Goal: Task Accomplishment & Management: Manage account settings

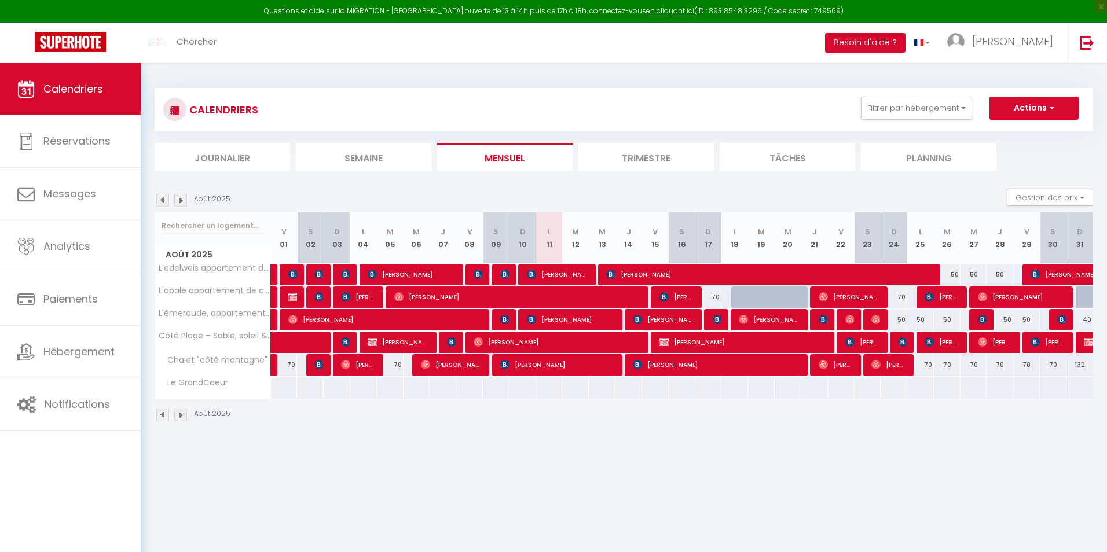
select select
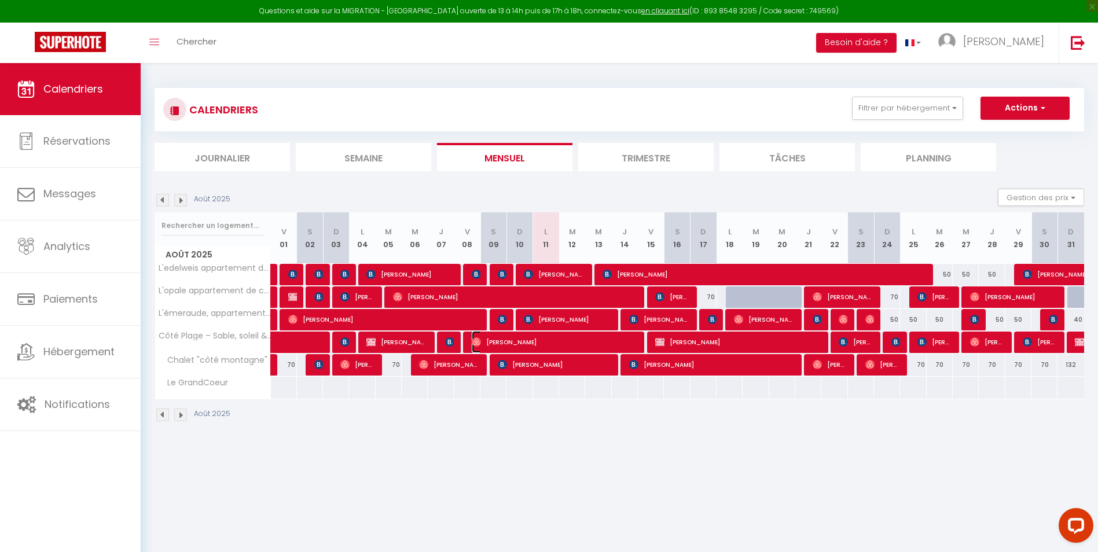
click at [568, 339] on span "[PERSON_NAME]" at bounding box center [554, 342] width 165 height 22
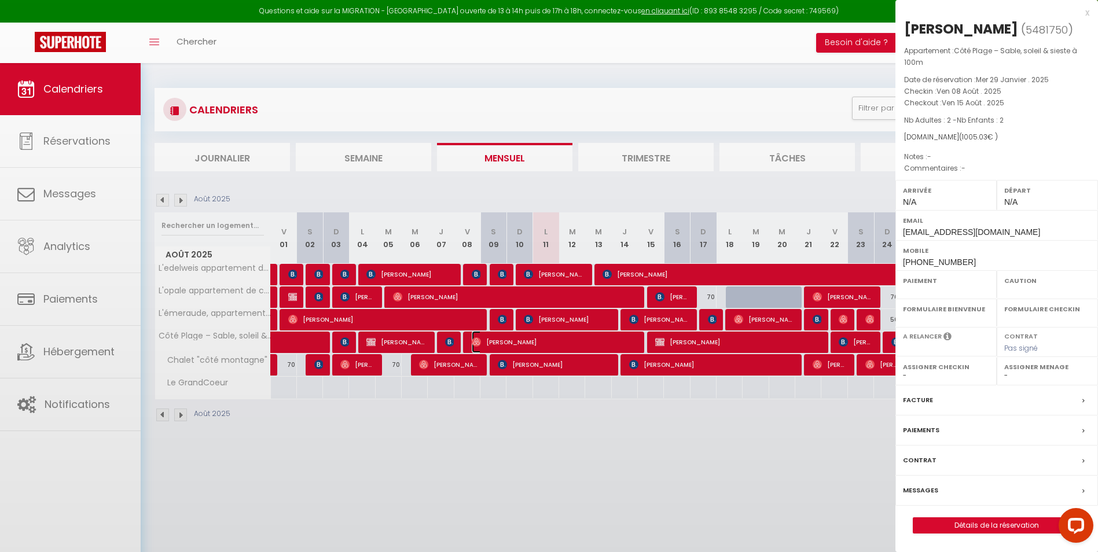
select select "OK"
select select "0"
select select "1"
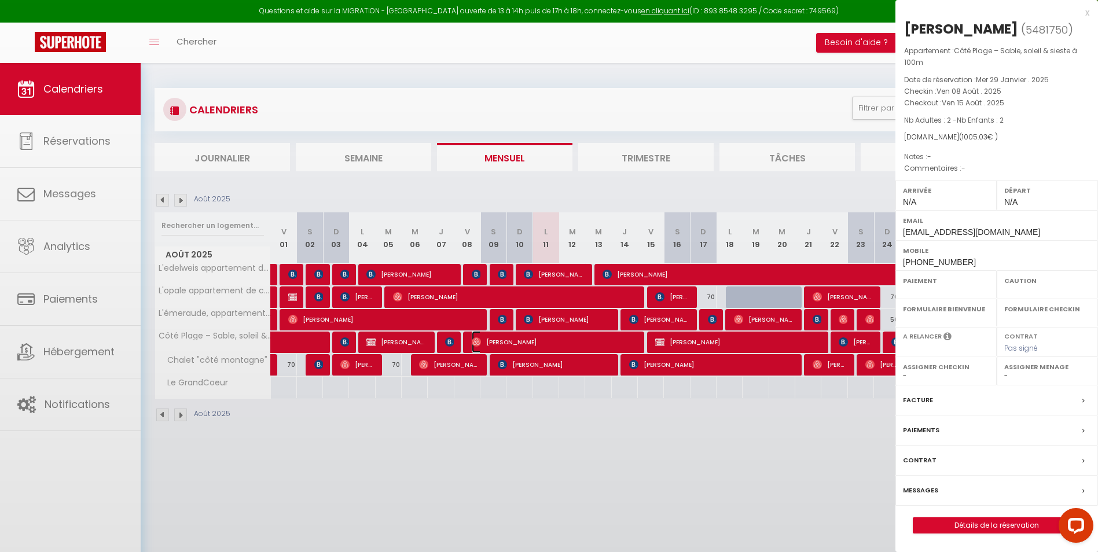
select select
select select "34572"
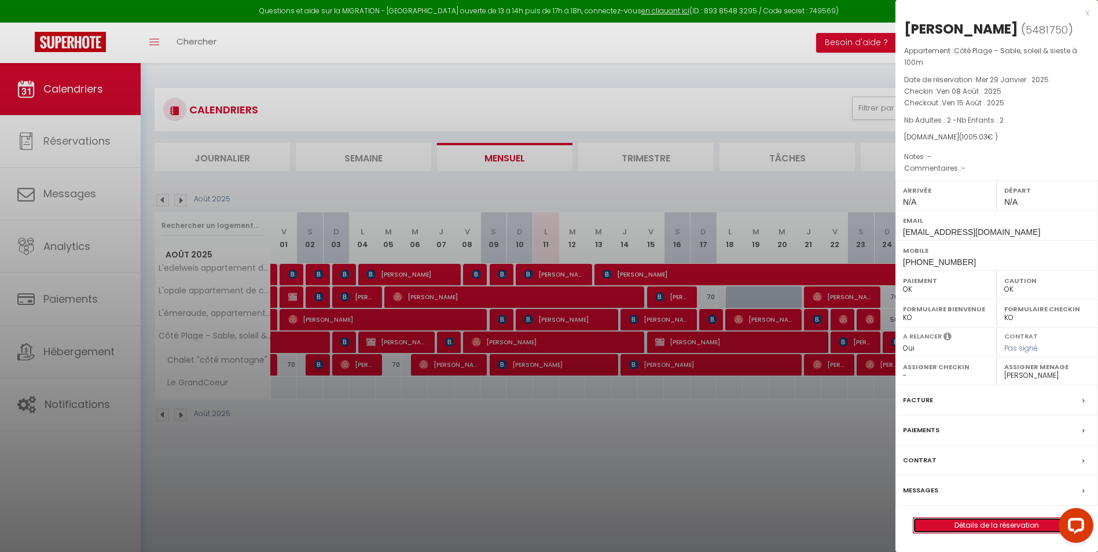
click at [937, 522] on link "Détails de la réservation" at bounding box center [996, 525] width 167 height 15
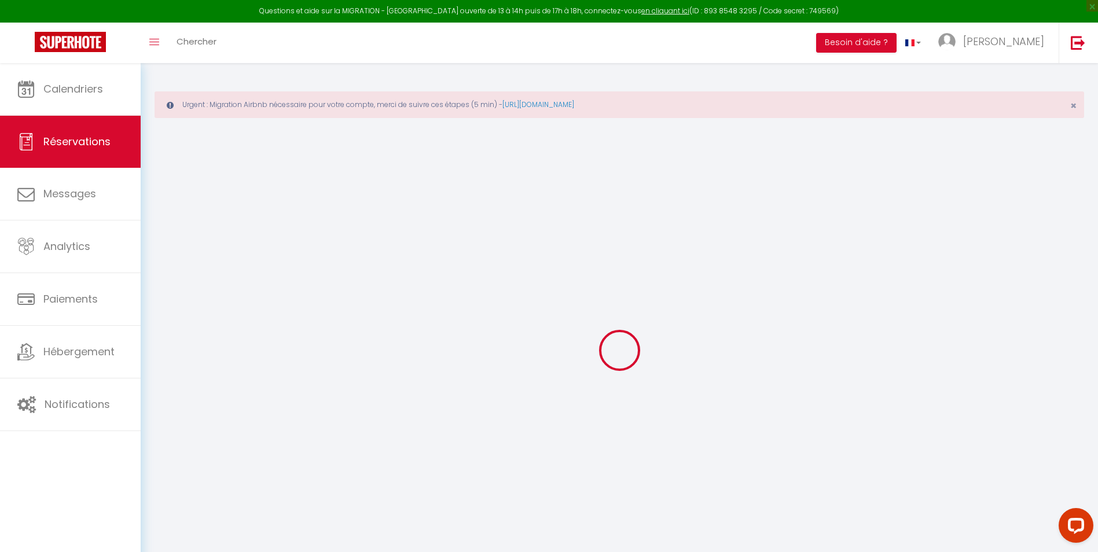
type input "[PERSON_NAME]"
type input "[EMAIL_ADDRESS][DOMAIN_NAME]"
type input "[PHONE_NUMBER]"
select select "FR"
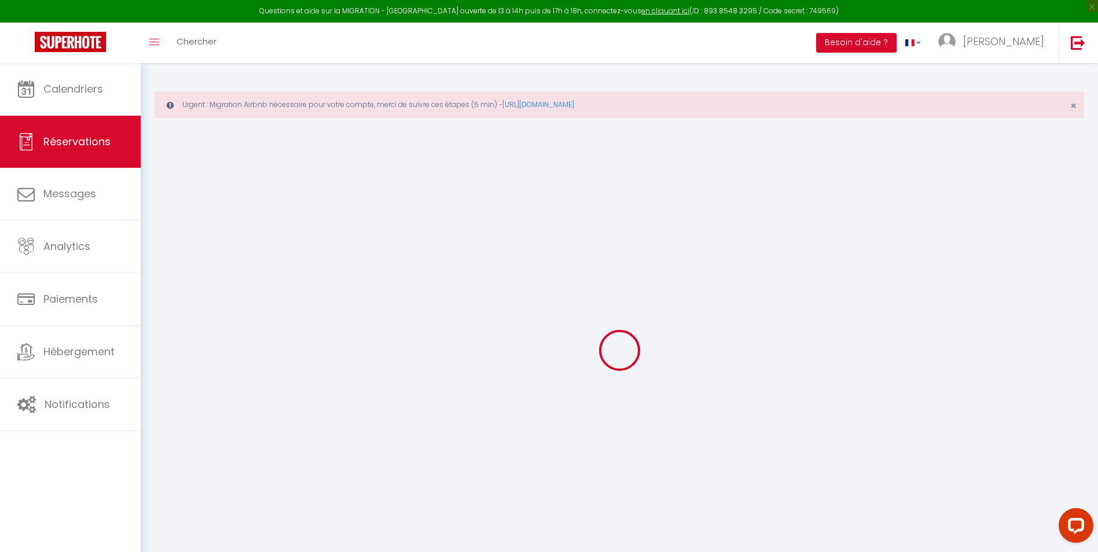
type input "35.28"
select select "65096"
select select "1"
select select
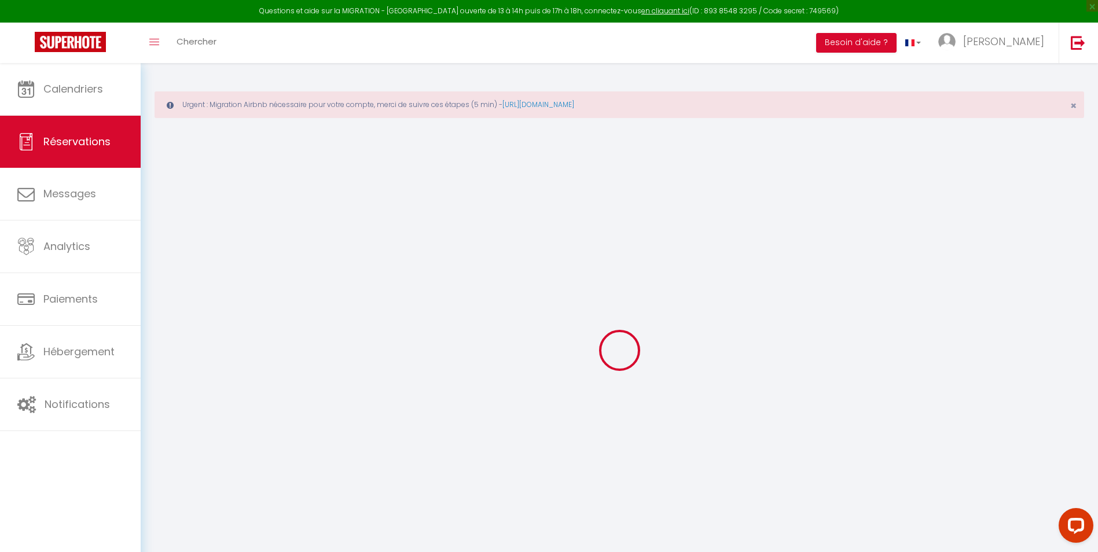
type input "2"
select select "12"
select select "15"
type input "910"
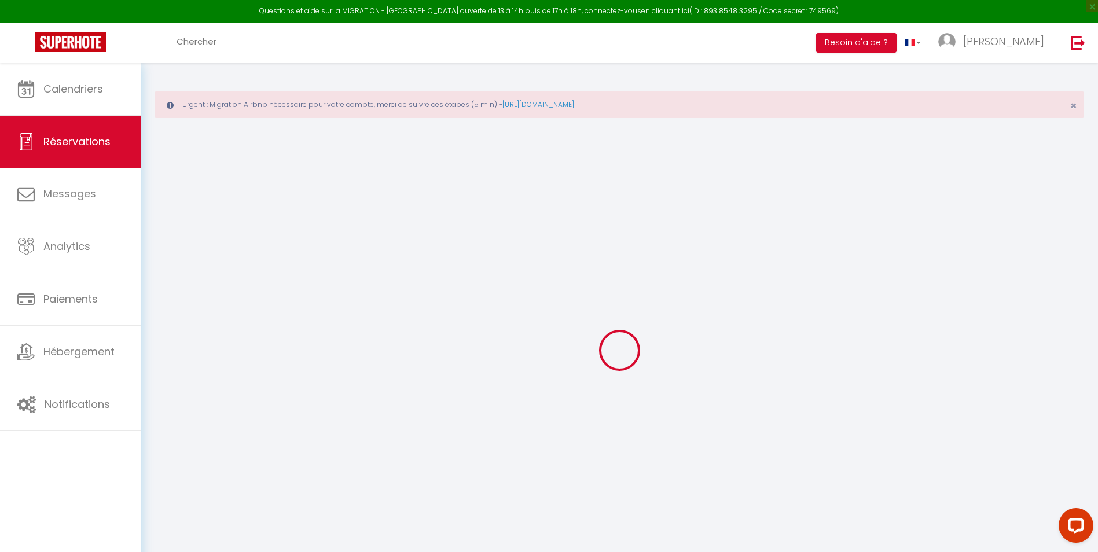
checkbox input "false"
type input "0"
select select "1"
type input "0"
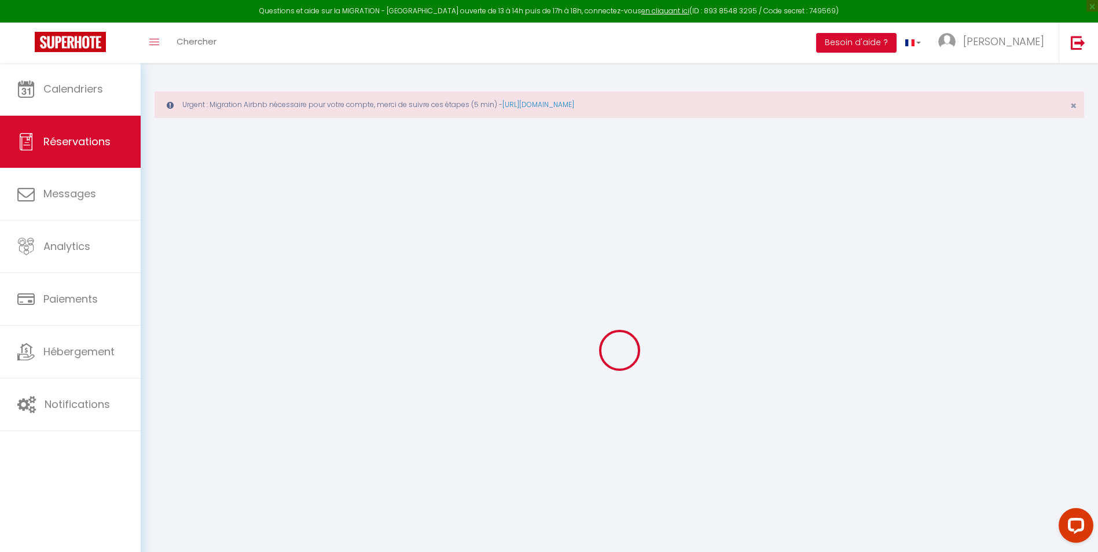
type input "0"
select select
checkbox input "false"
select select
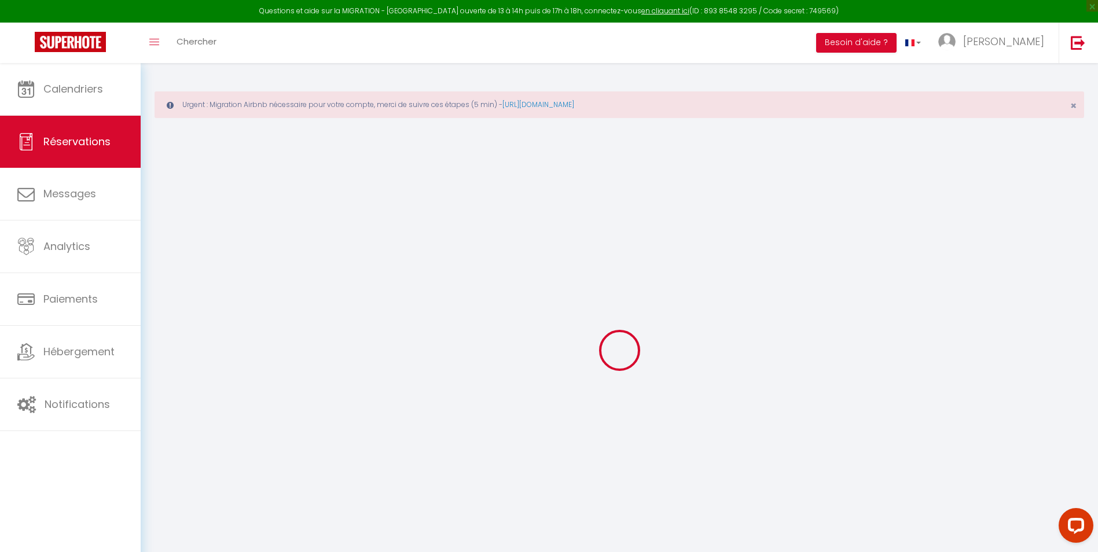
select select
checkbox input "false"
select select
checkbox input "false"
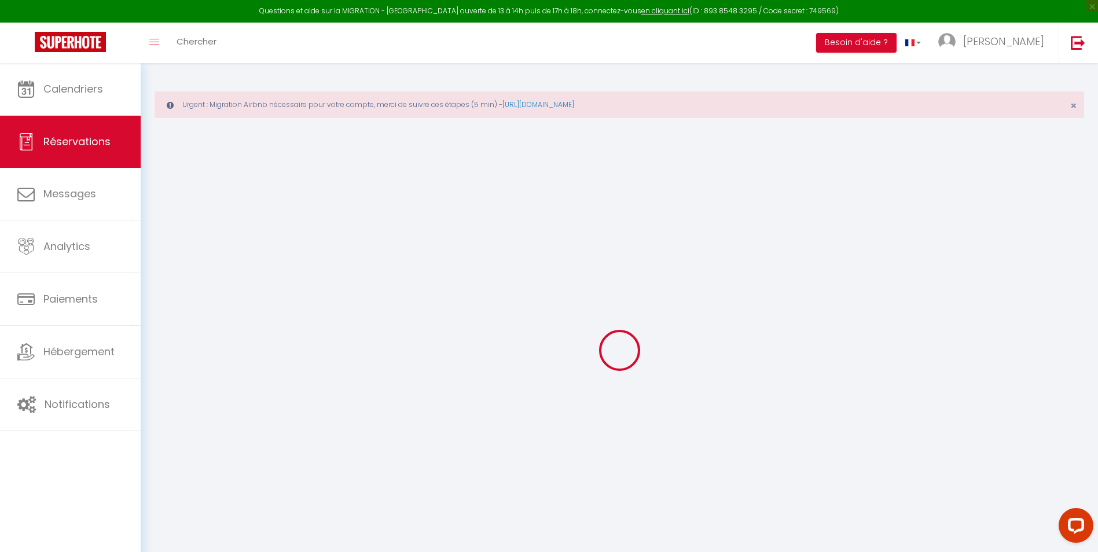
select select
checkbox input "false"
type input "70"
type input "25.03"
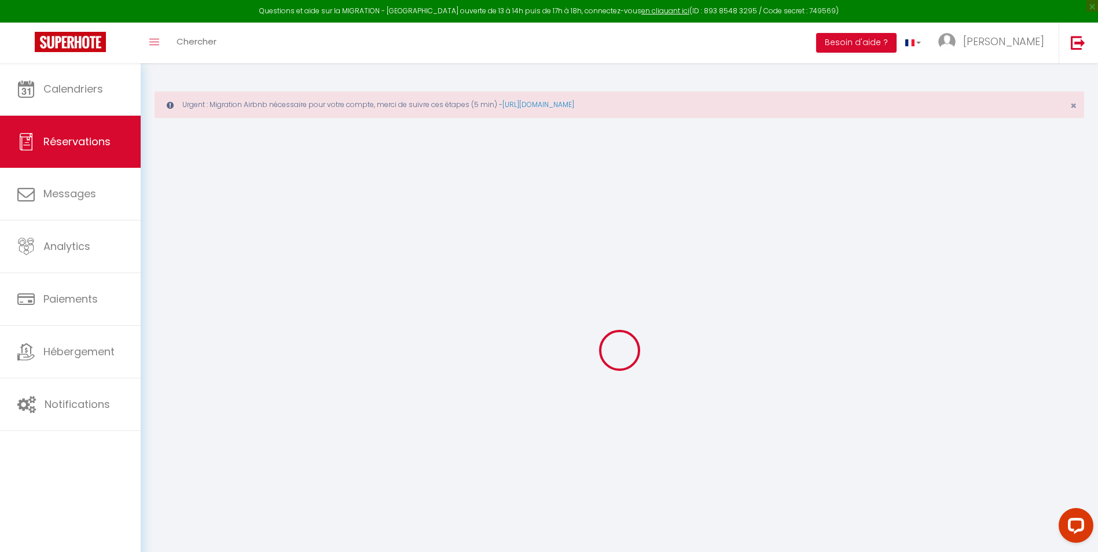
select select
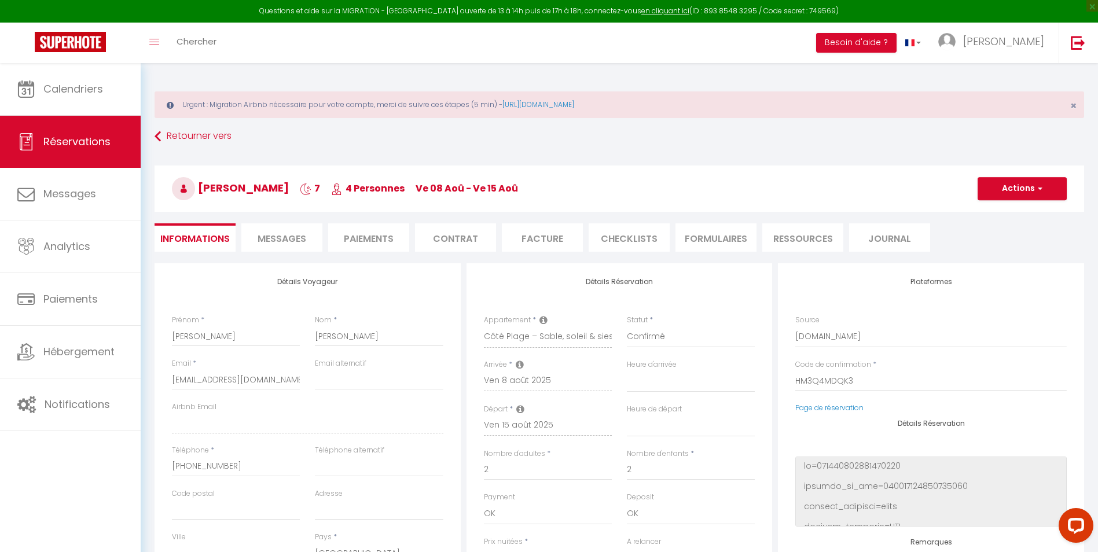
checkbox input "false"
select select
click at [274, 240] on span "Messages" at bounding box center [282, 238] width 49 height 13
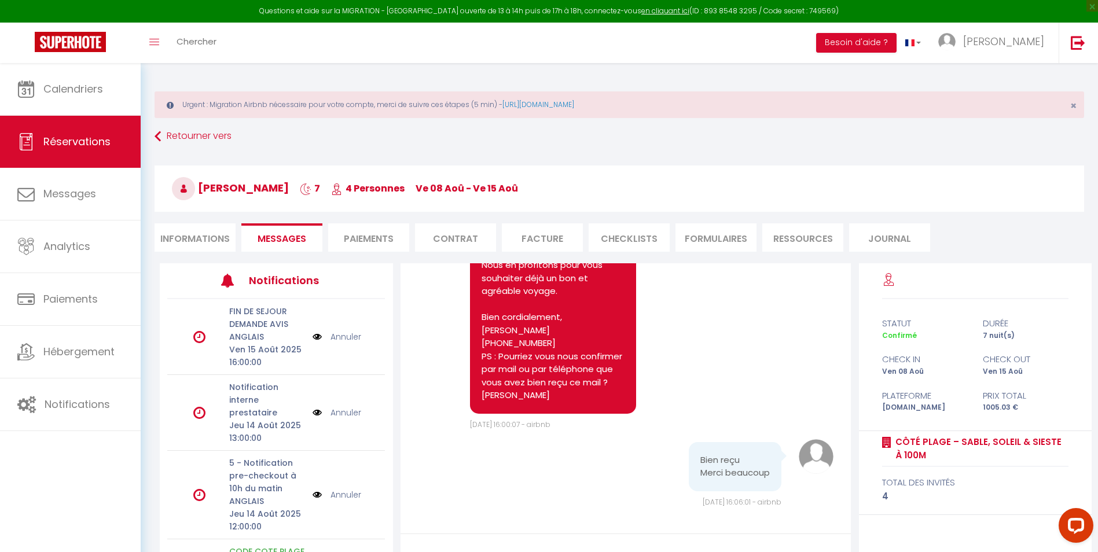
scroll to position [3683, 0]
select select
click at [182, 238] on li "Informations" at bounding box center [195, 237] width 81 height 28
select select
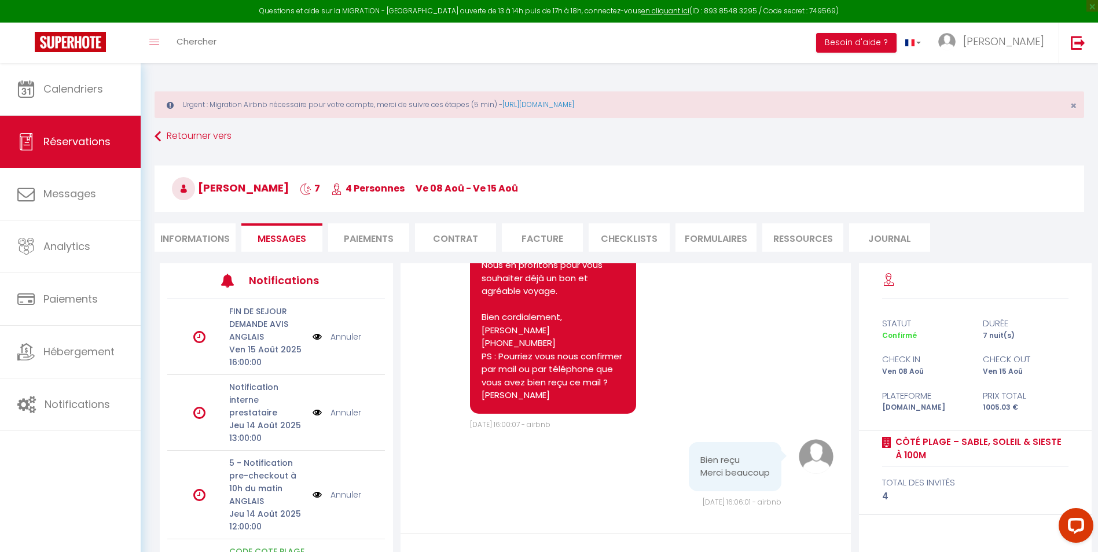
select select
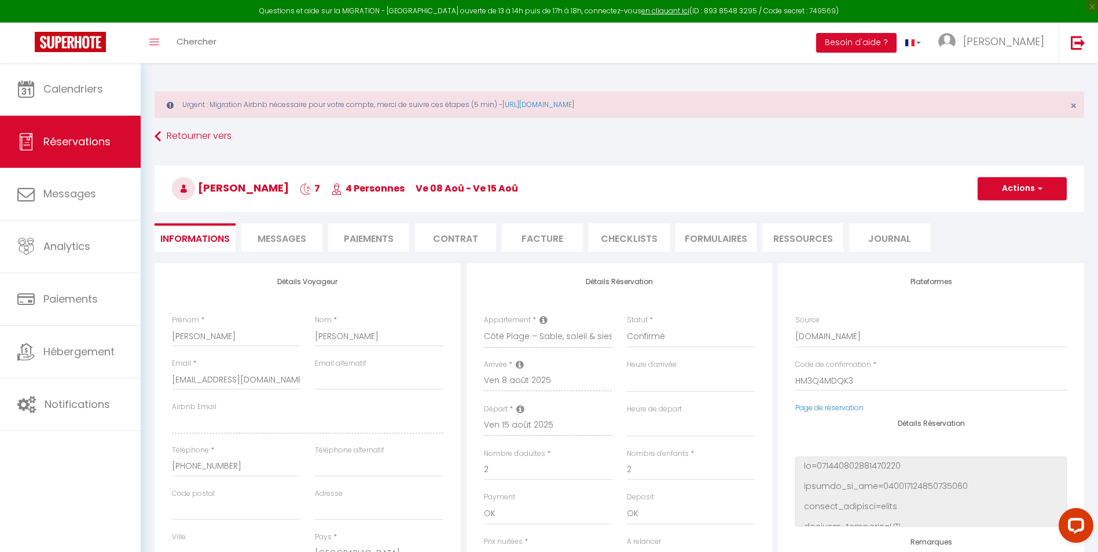
select select
checkbox input "false"
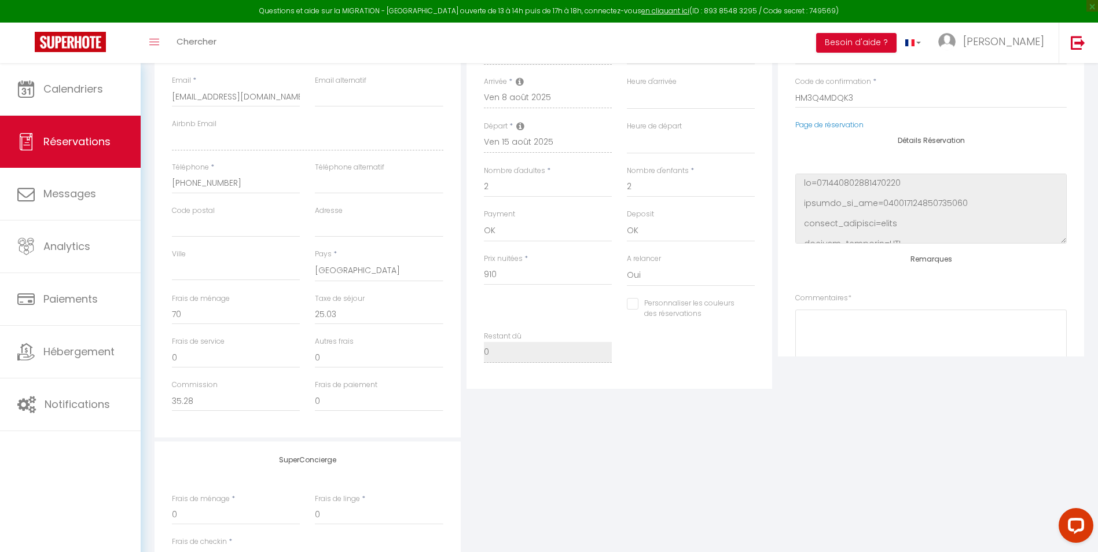
scroll to position [59, 0]
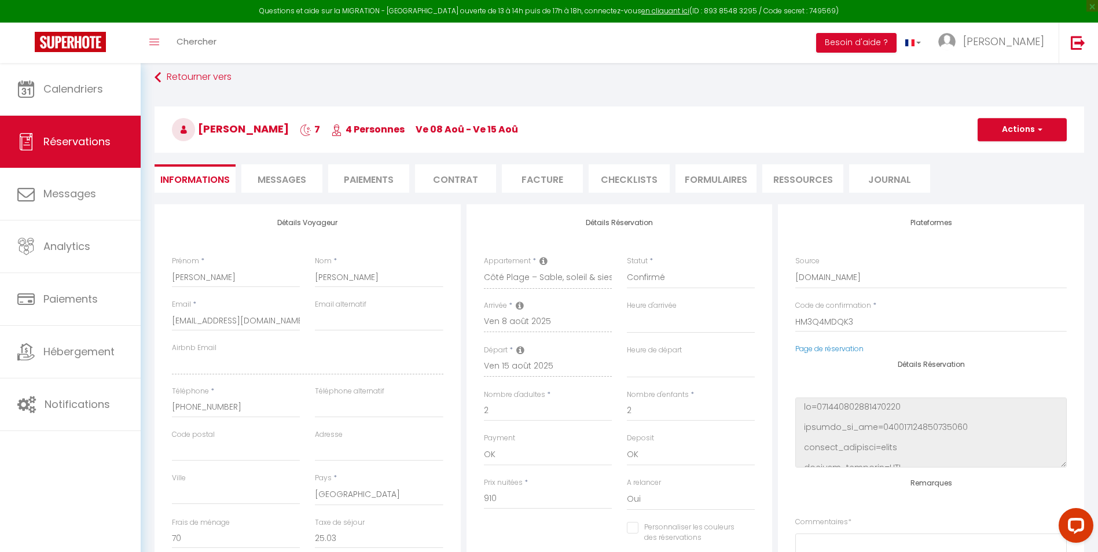
click at [366, 184] on li "Paiements" at bounding box center [368, 178] width 81 height 28
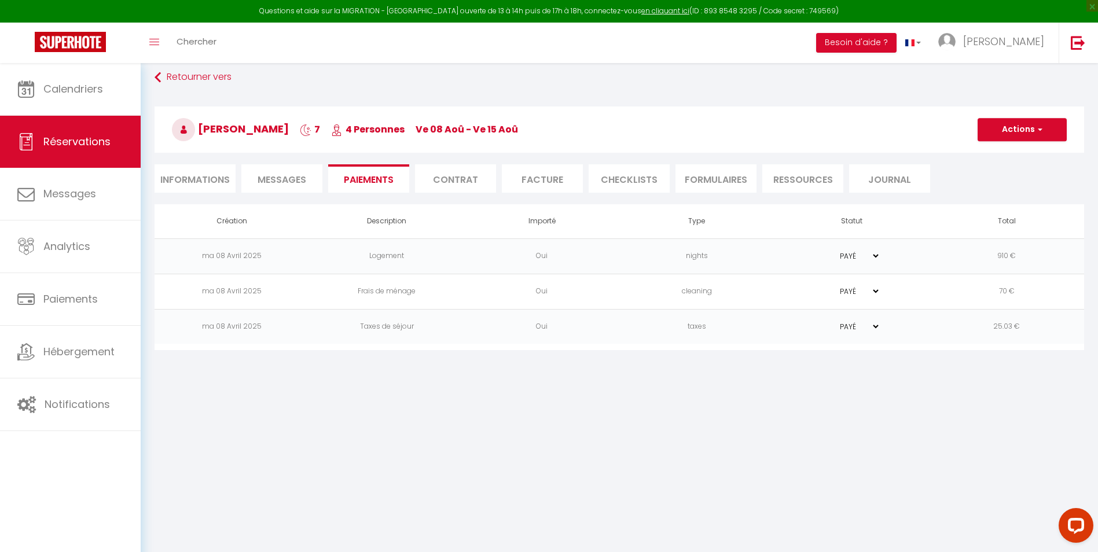
click at [875, 178] on li "Journal" at bounding box center [889, 178] width 81 height 28
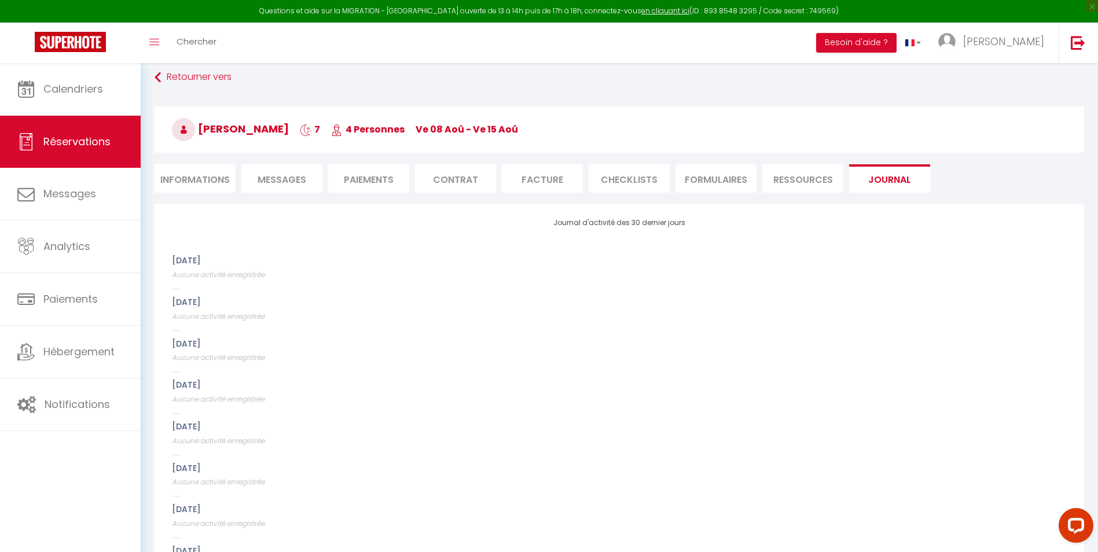
click at [737, 178] on li "FORMULAIRES" at bounding box center [715, 178] width 81 height 28
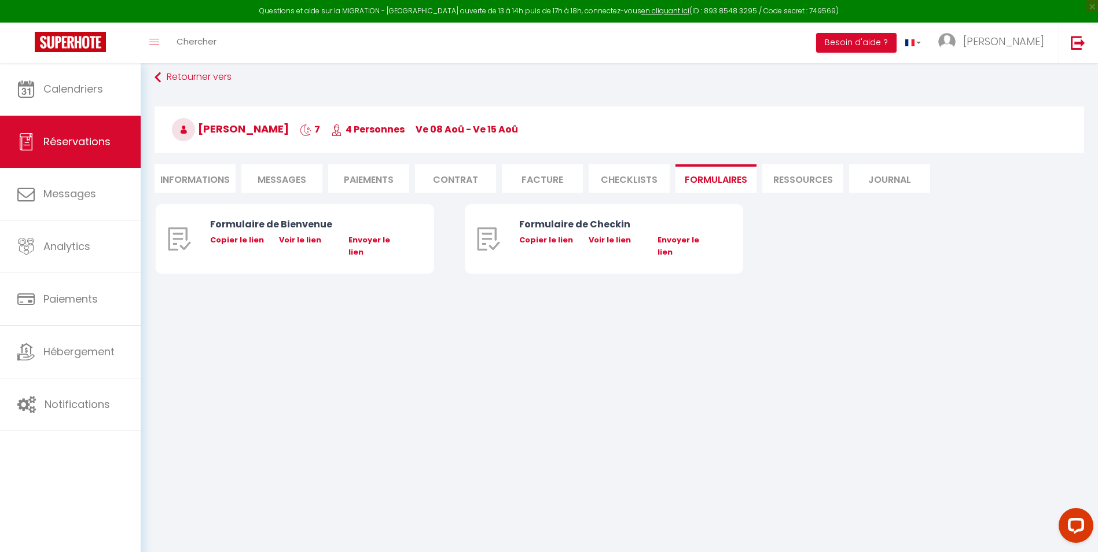
click at [777, 181] on li "Ressources" at bounding box center [802, 178] width 81 height 28
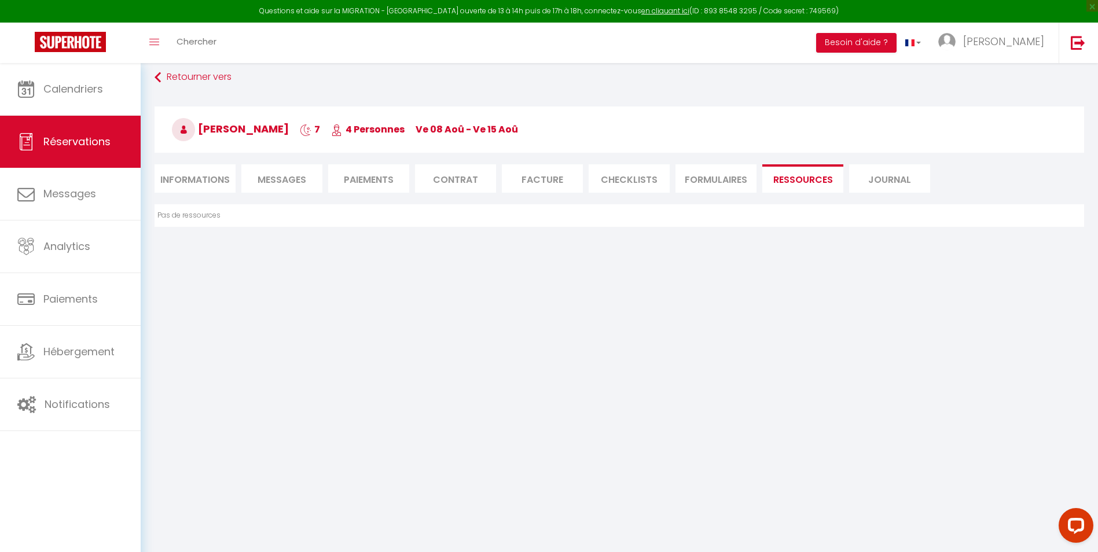
click at [466, 176] on li "Contrat" at bounding box center [455, 178] width 81 height 28
select select
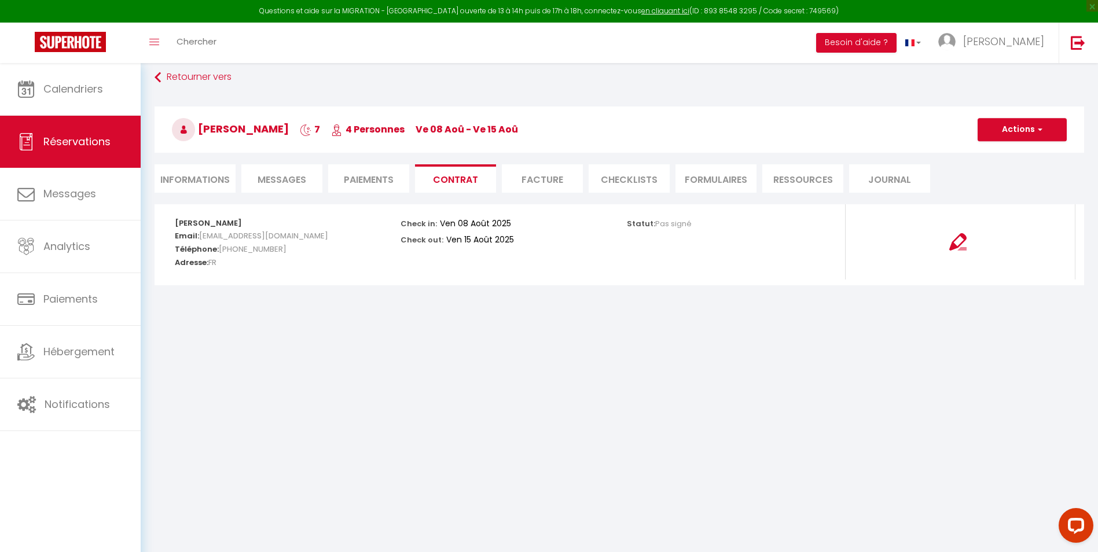
select select
click at [189, 182] on li "Informations" at bounding box center [195, 178] width 81 height 28
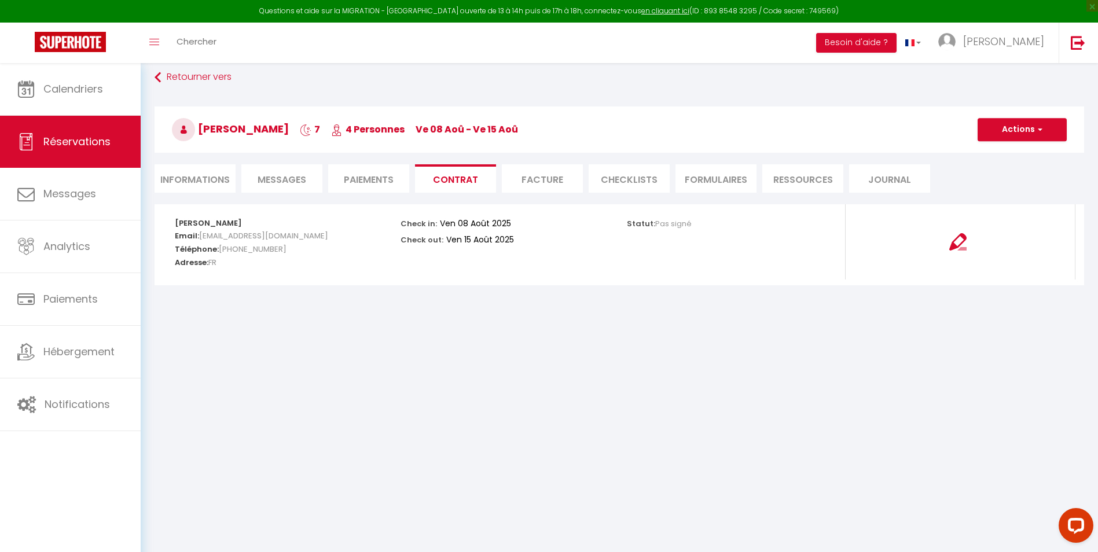
select select
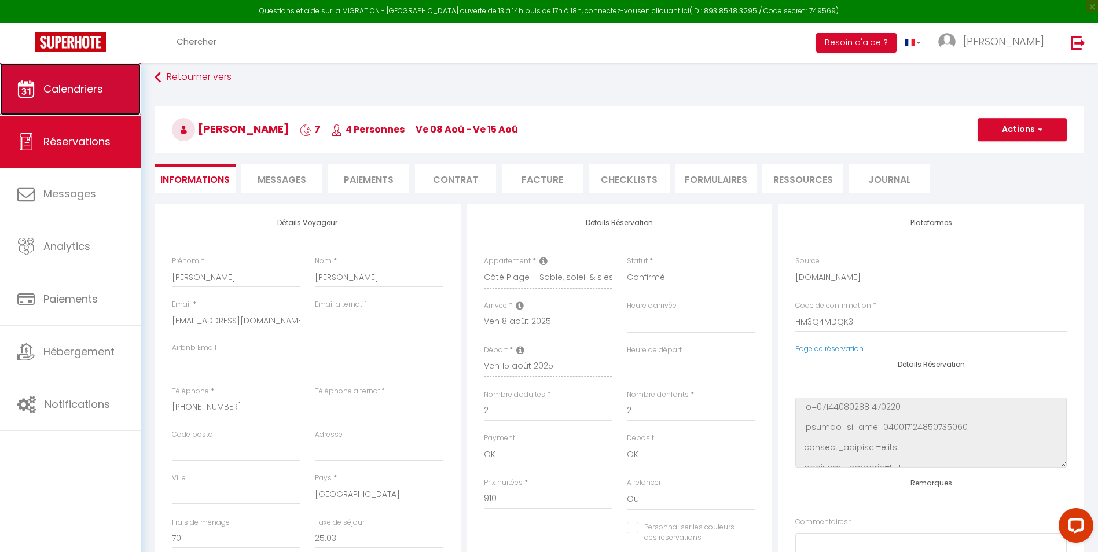
click at [77, 82] on span "Calendriers" at bounding box center [73, 89] width 60 height 14
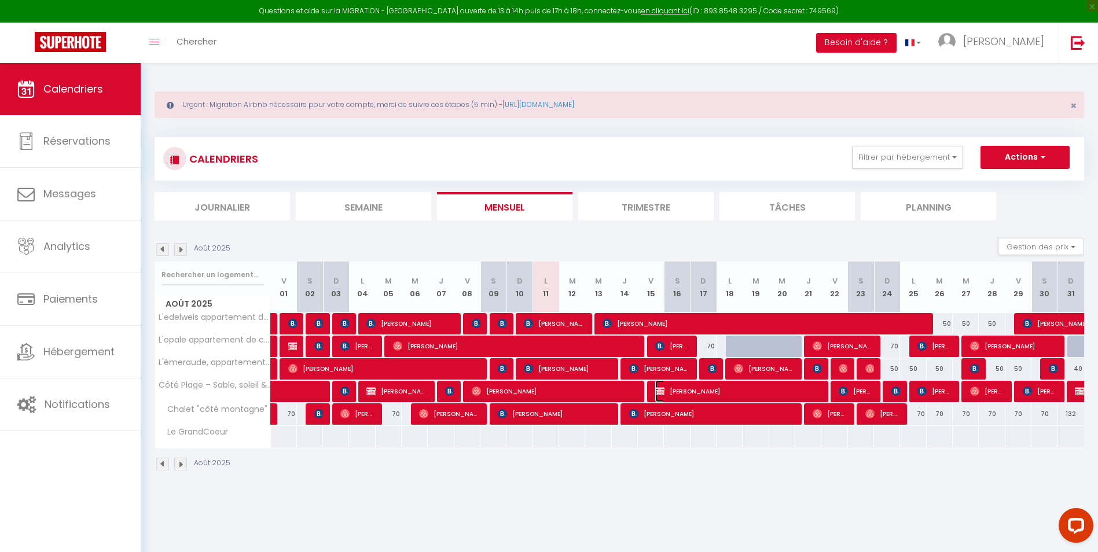
click at [763, 392] on span "[PERSON_NAME]" at bounding box center [737, 391] width 165 height 22
select select "OK"
select select "KO"
select select "0"
select select "1"
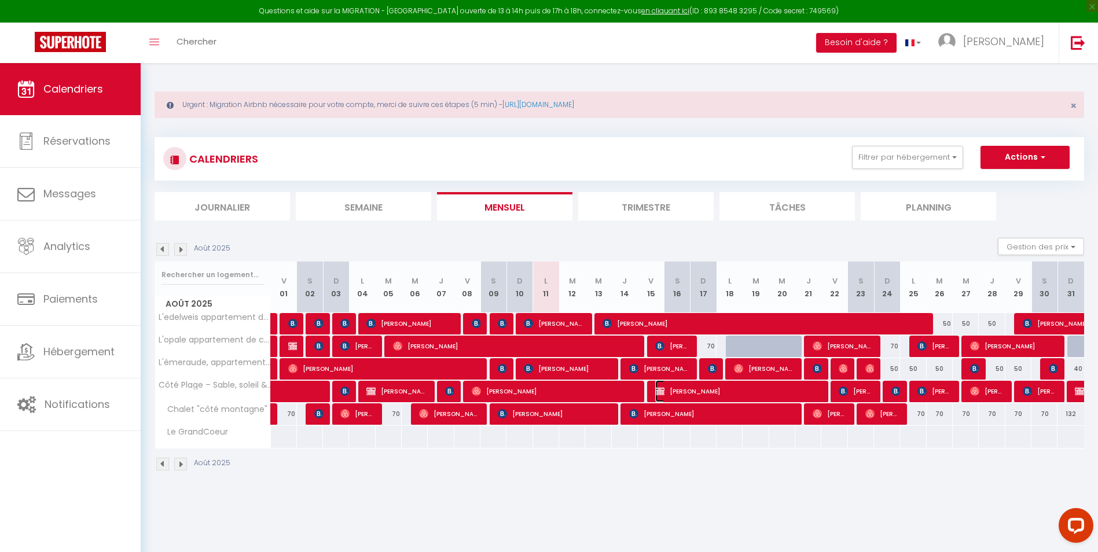
select select "1"
select select
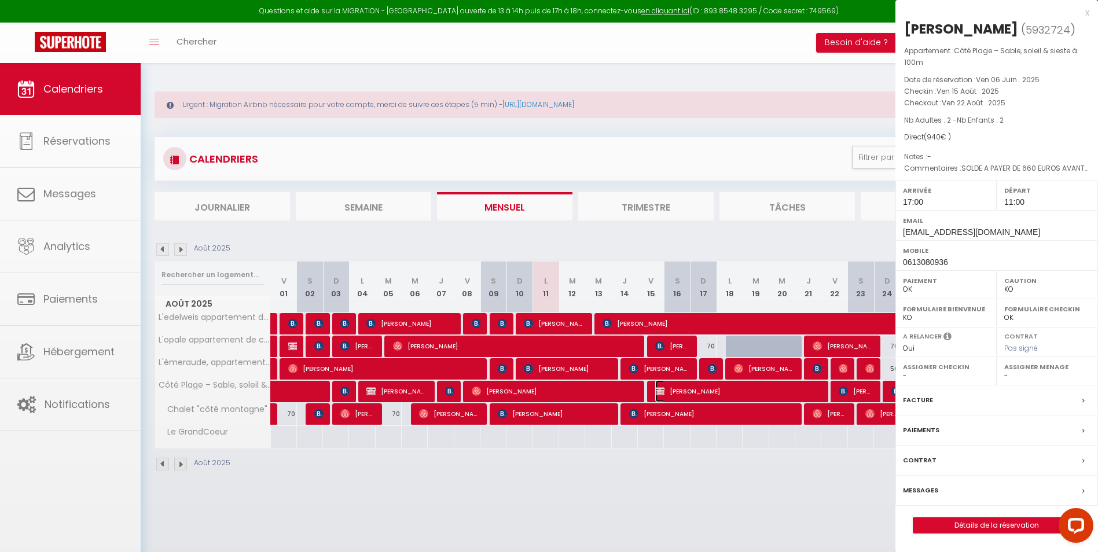
select select "34572"
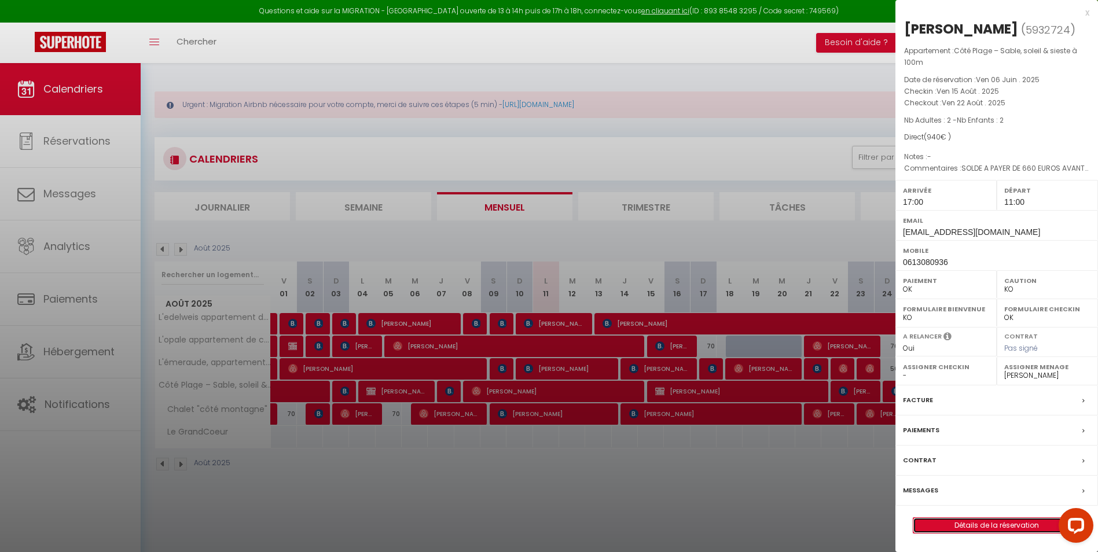
click at [937, 525] on link "Détails de la réservation" at bounding box center [996, 525] width 167 height 15
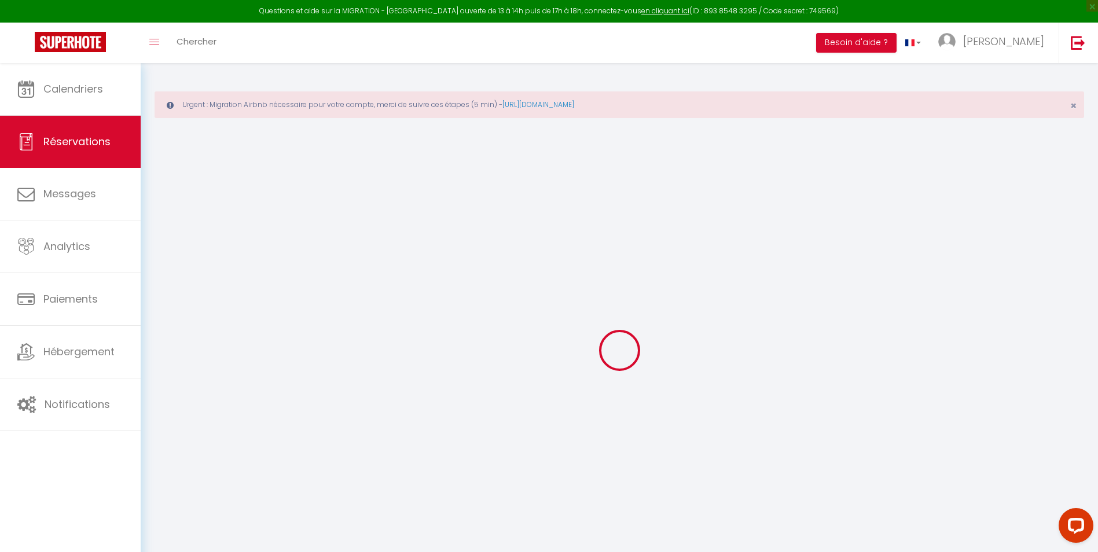
select select
checkbox input "false"
type textarea "SOLDE A PAYER DE 660 EUROS AVANT LE 15/06 ACOMPTE 280 EUROS 27/02 OK"
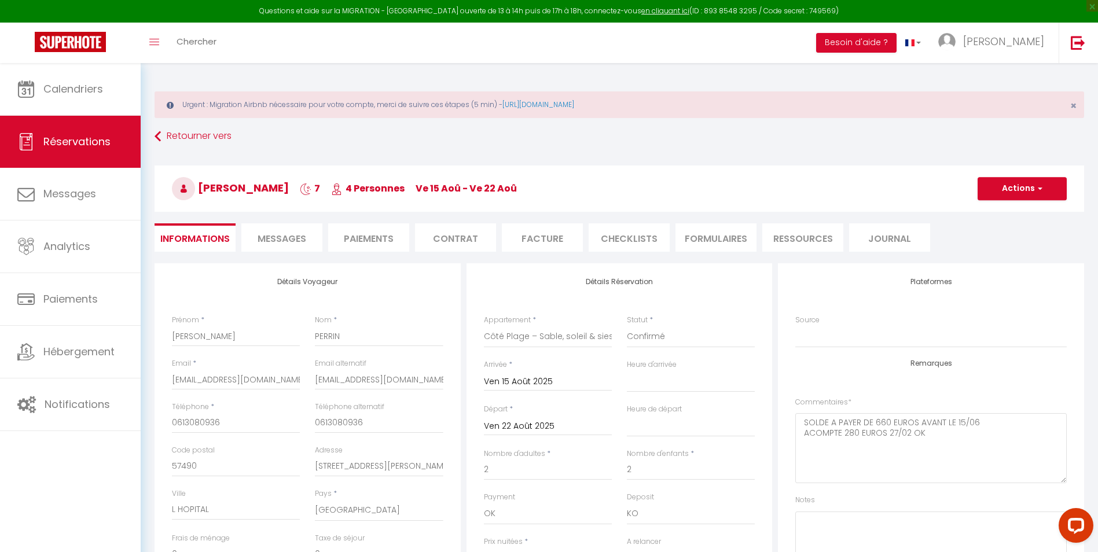
select select
checkbox input "false"
select select "17:00"
select select "11:00"
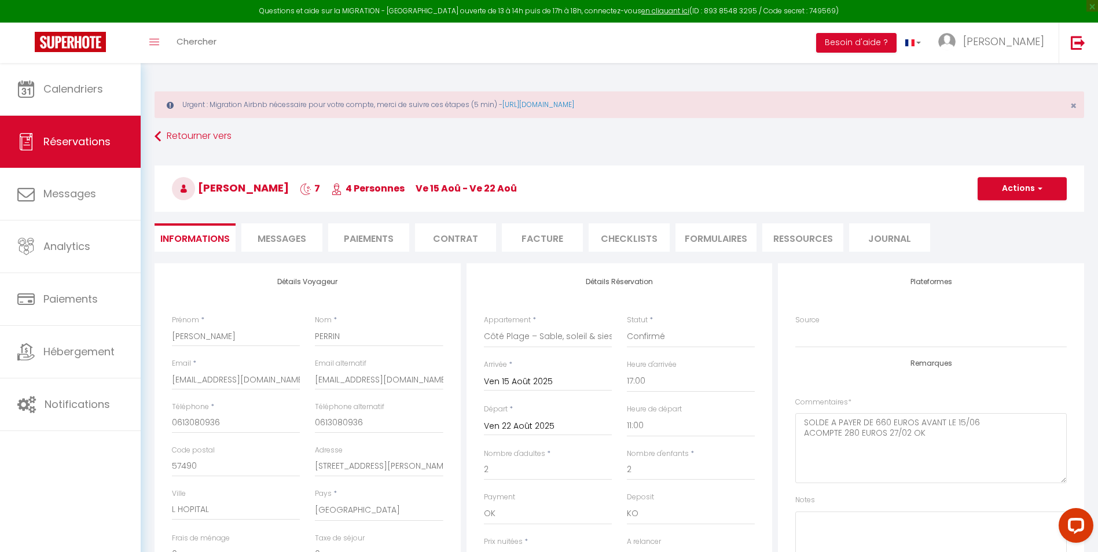
click at [271, 237] on span "Messages" at bounding box center [282, 238] width 49 height 13
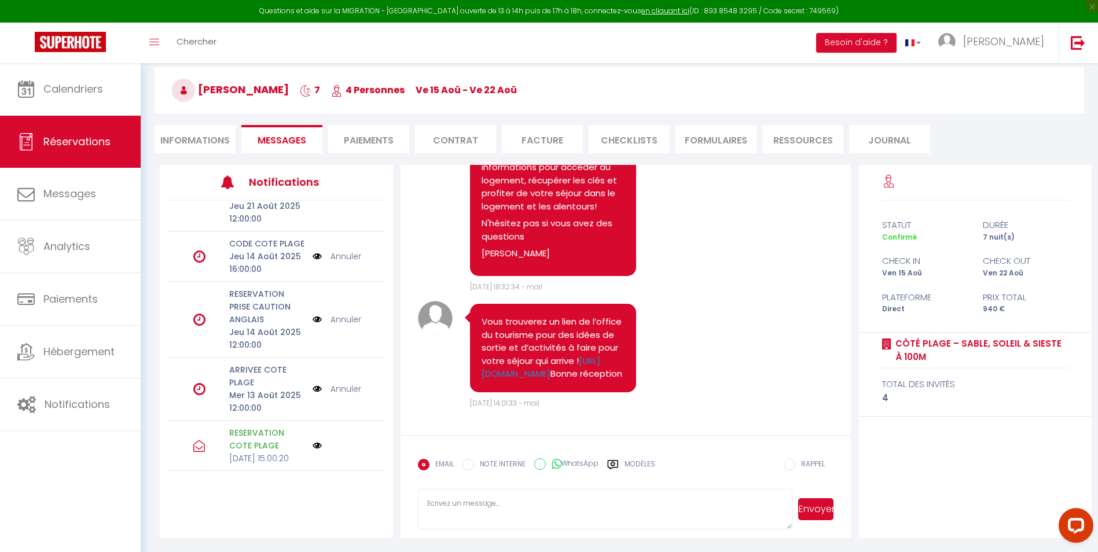
scroll to position [235, 0]
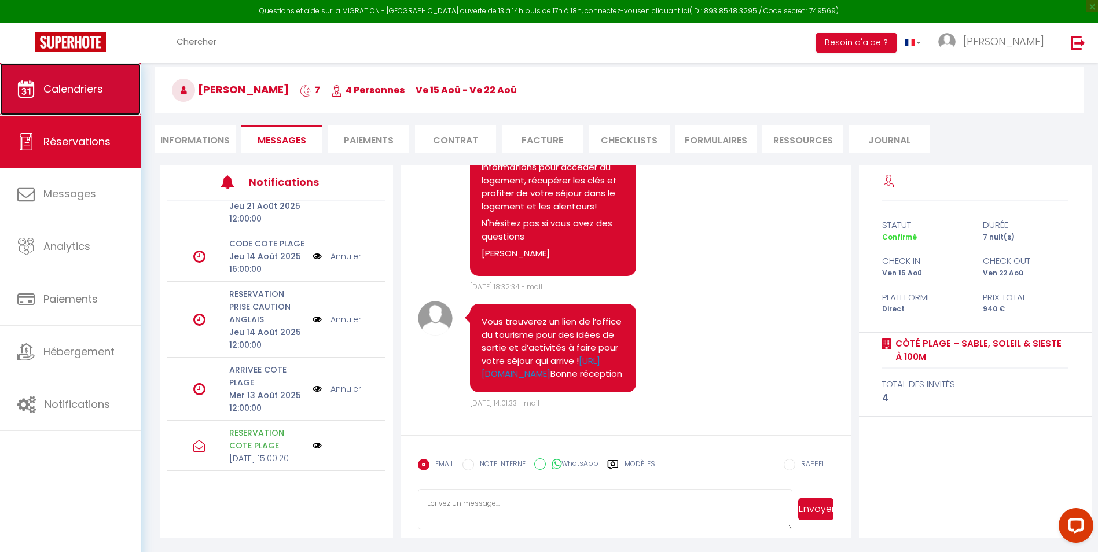
click at [74, 100] on link "Calendriers" at bounding box center [70, 89] width 141 height 52
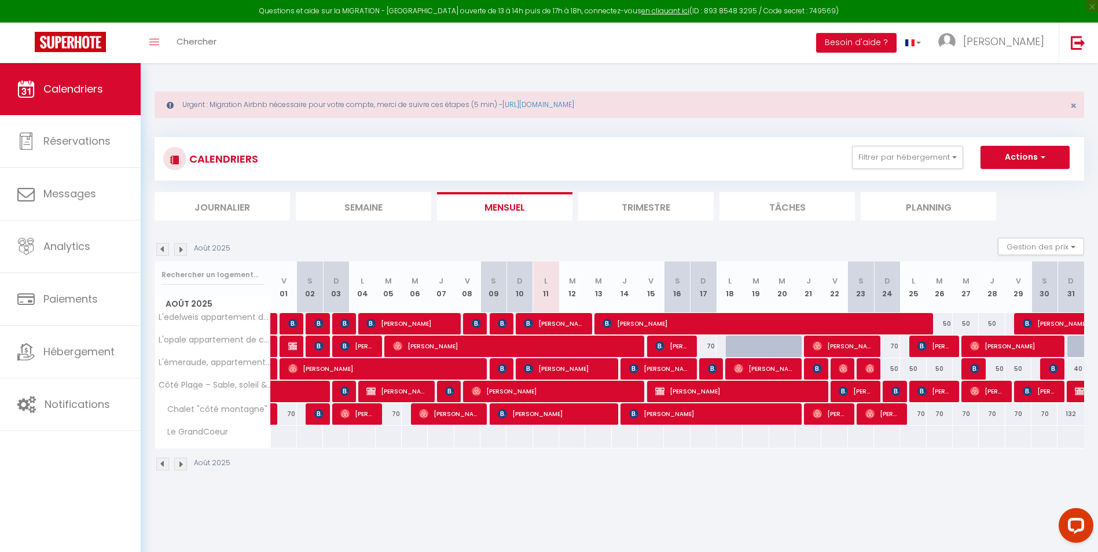
click at [182, 251] on img at bounding box center [180, 249] width 13 height 13
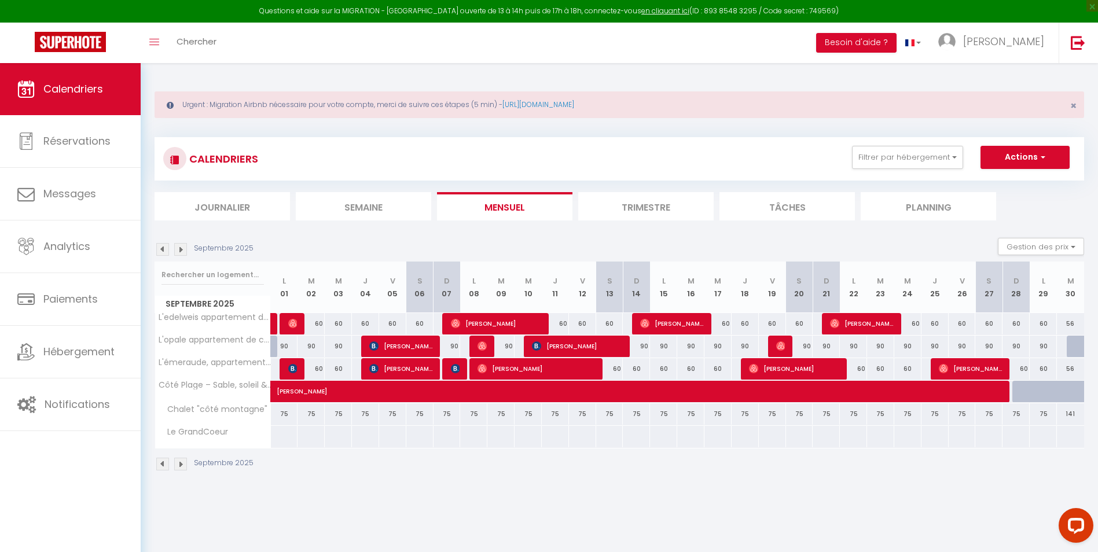
click at [162, 252] on img at bounding box center [162, 249] width 13 height 13
